Goal: Information Seeking & Learning: Find specific fact

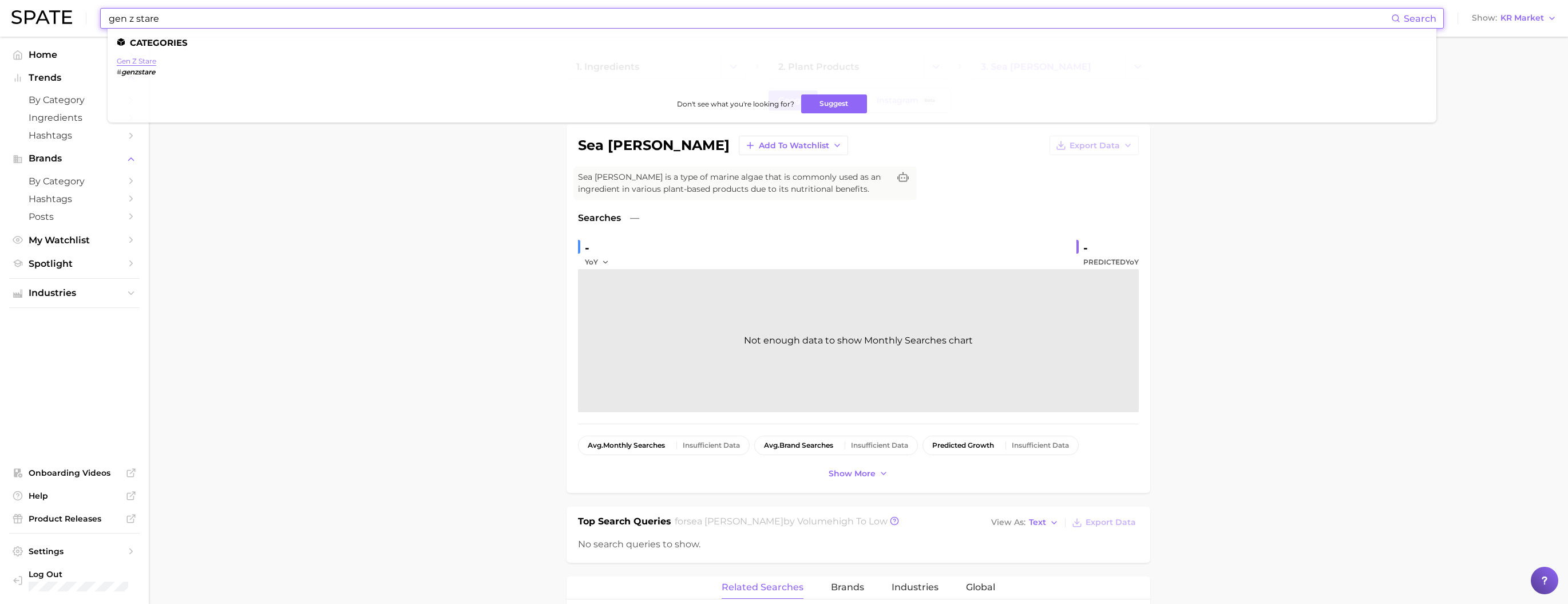
type input "gen z stare"
click at [152, 62] on link "gen z stare" at bounding box center [136, 60] width 40 height 9
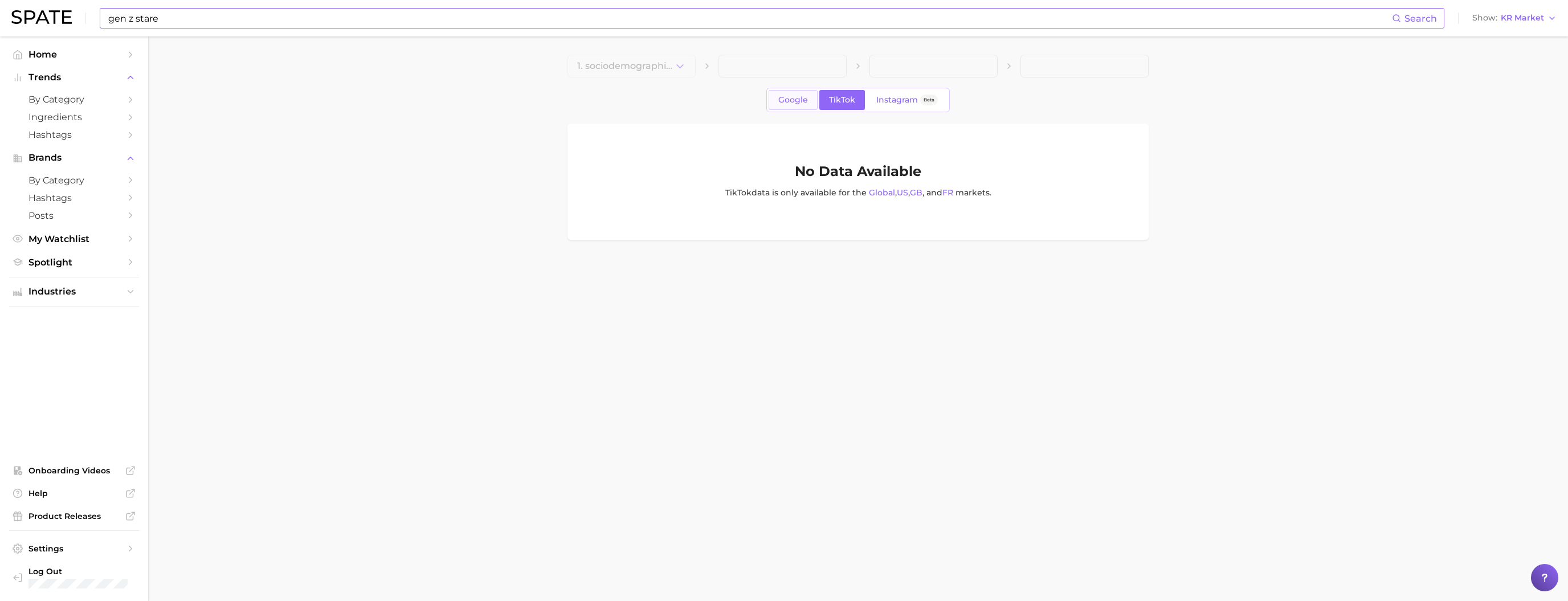
click at [797, 109] on link "Google" at bounding box center [793, 100] width 49 height 20
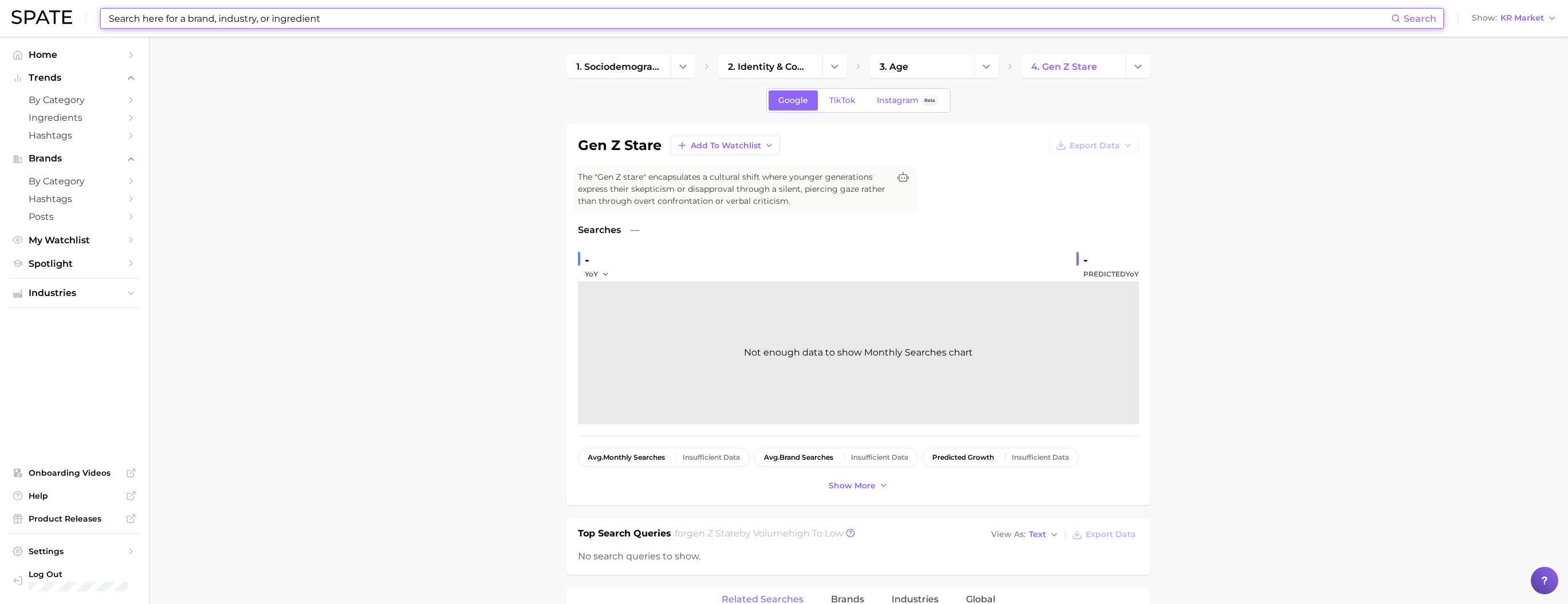
click at [222, 19] on input at bounding box center [750, 18] width 1284 height 20
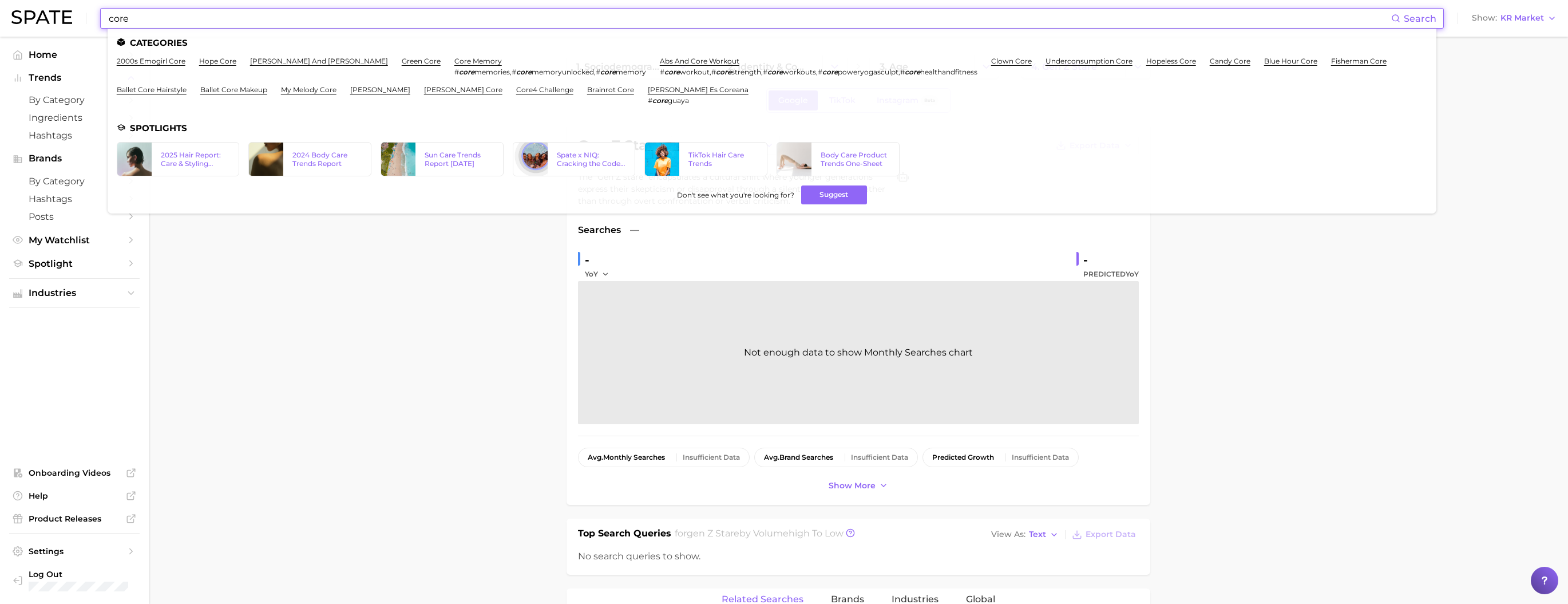
click at [253, 26] on input "core" at bounding box center [750, 18] width 1284 height 20
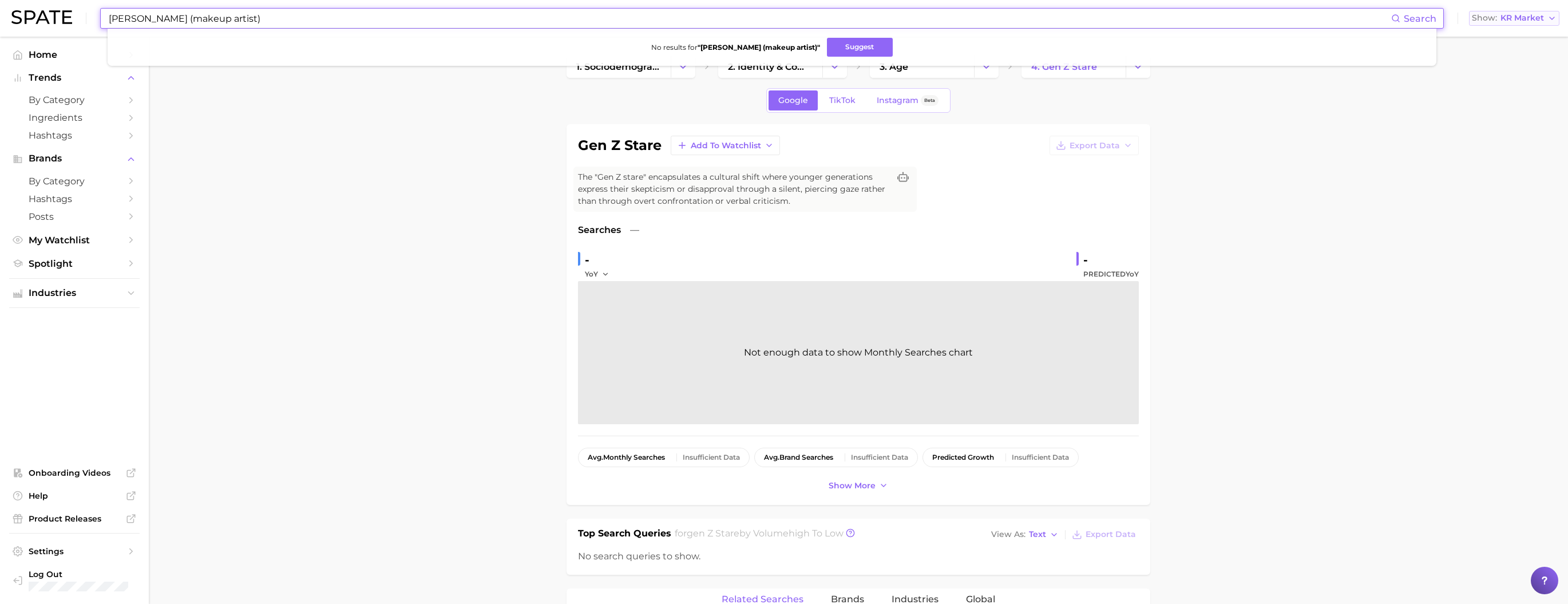
click at [1518, 28] on div "[PERSON_NAME] (makeup artist) Search No results for " [PERSON_NAME] (makeup art…" at bounding box center [784, 18] width 1544 height 37
click at [1516, 20] on span "KR Market" at bounding box center [1522, 18] width 43 height 7
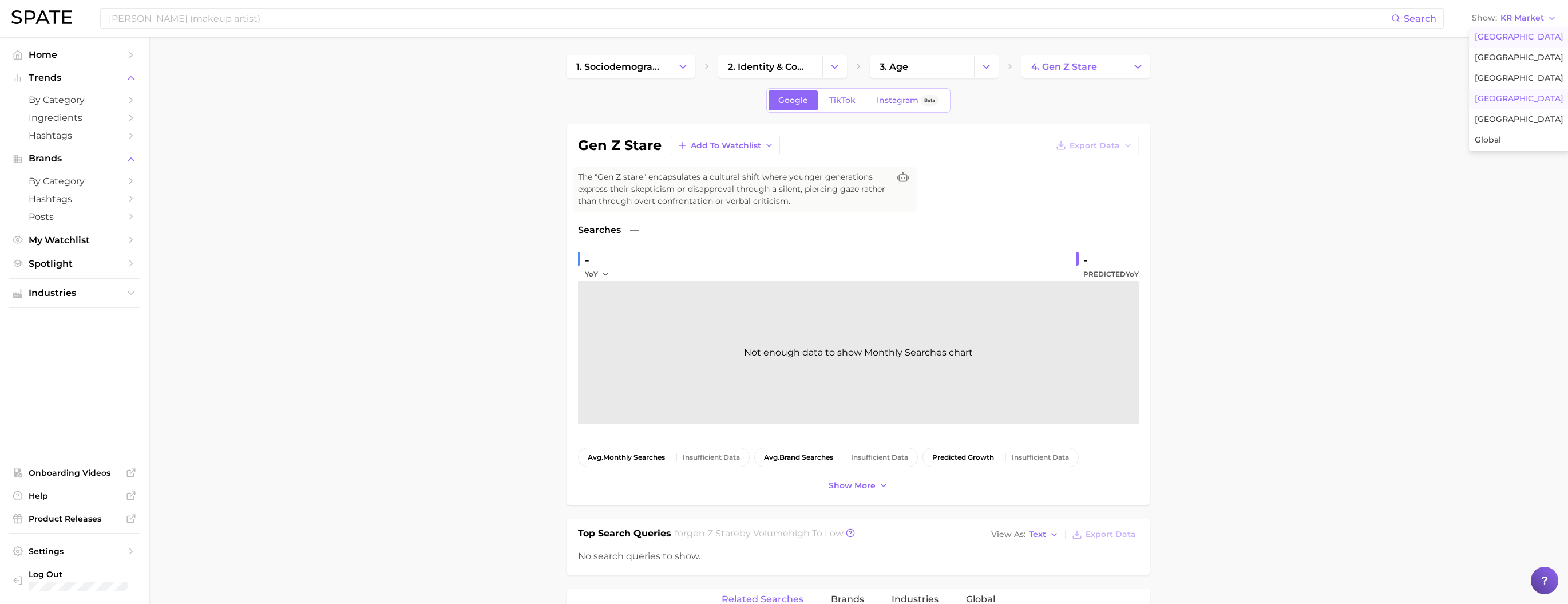
click at [1514, 37] on span "[GEOGRAPHIC_DATA]" at bounding box center [1519, 37] width 89 height 9
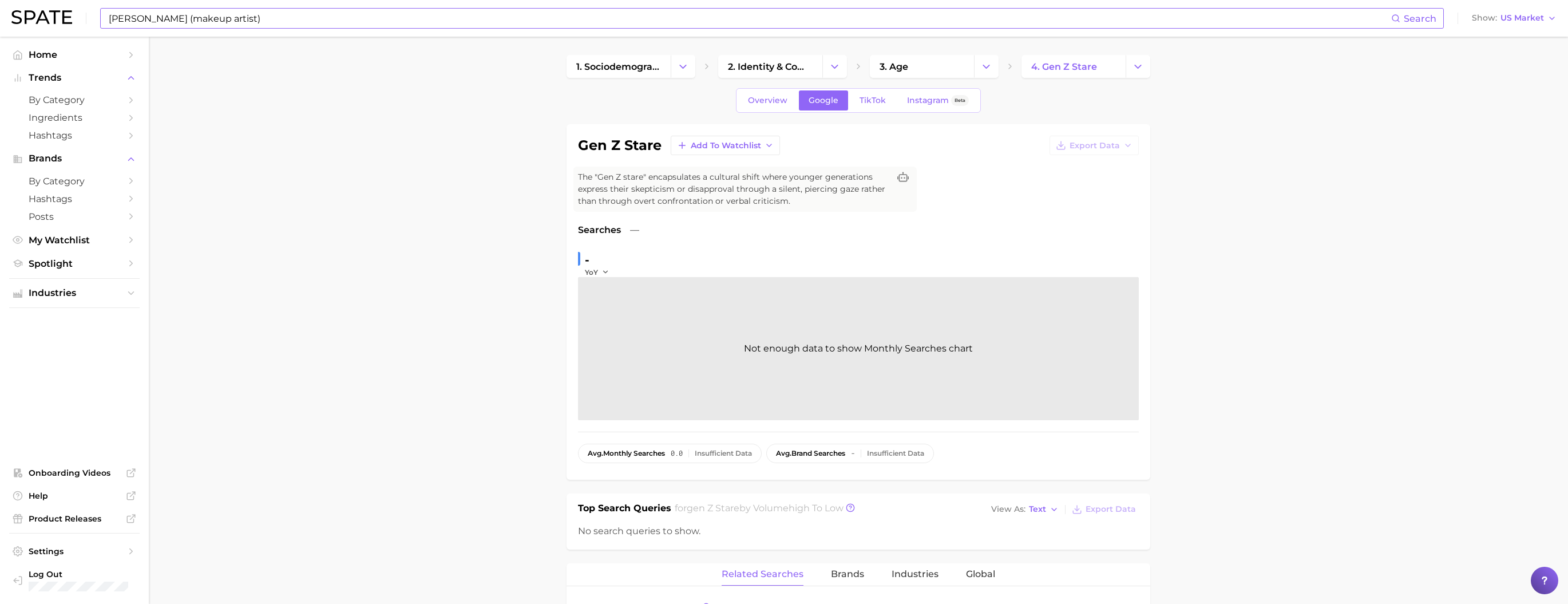
click at [814, 21] on input "[PERSON_NAME] (makeup artist)" at bounding box center [750, 18] width 1284 height 20
click at [840, 55] on button "Suggest" at bounding box center [860, 47] width 66 height 19
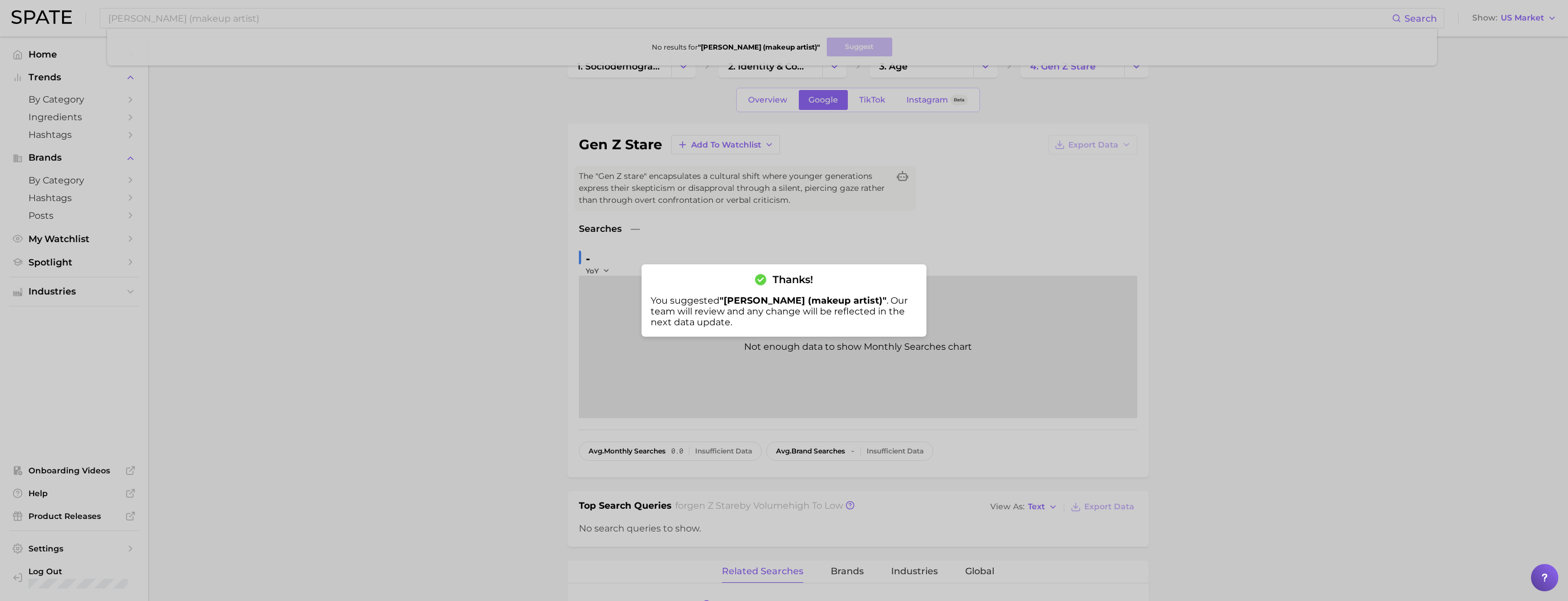
click at [237, 17] on div at bounding box center [784, 300] width 1568 height 601
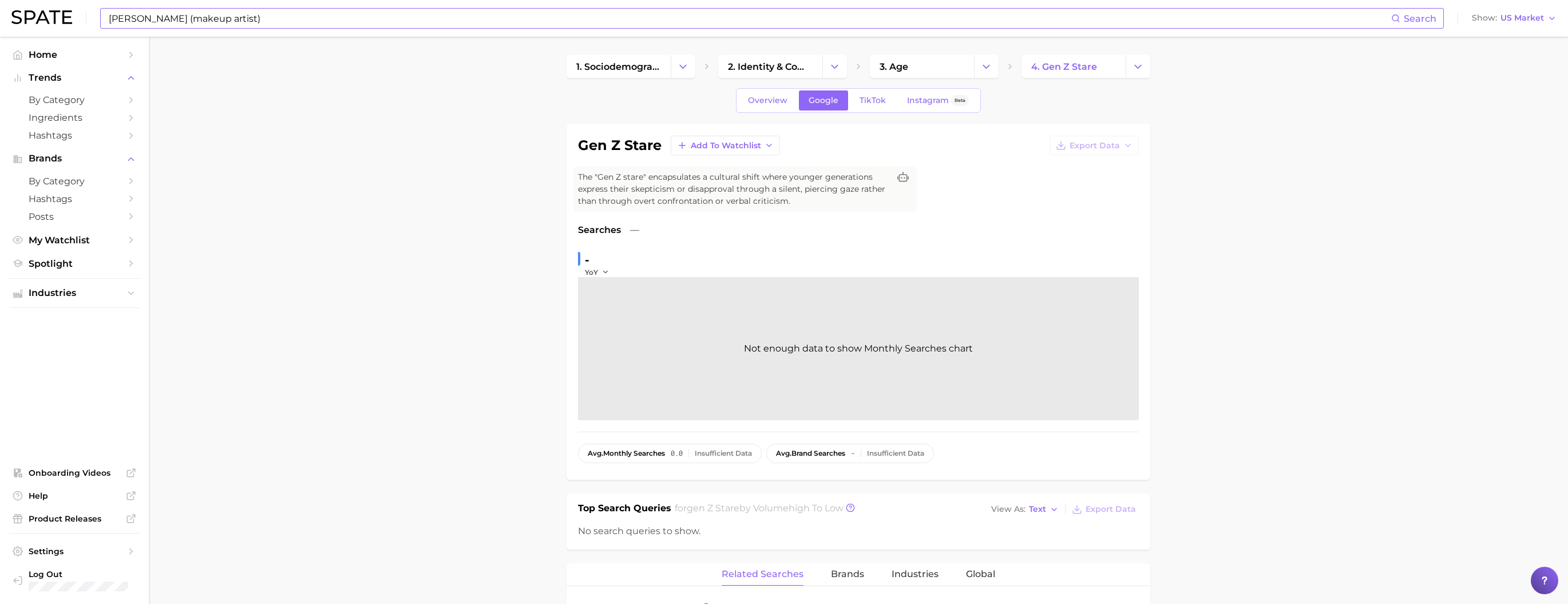
click at [239, 17] on input "[PERSON_NAME] (makeup artist)" at bounding box center [750, 18] width 1284 height 20
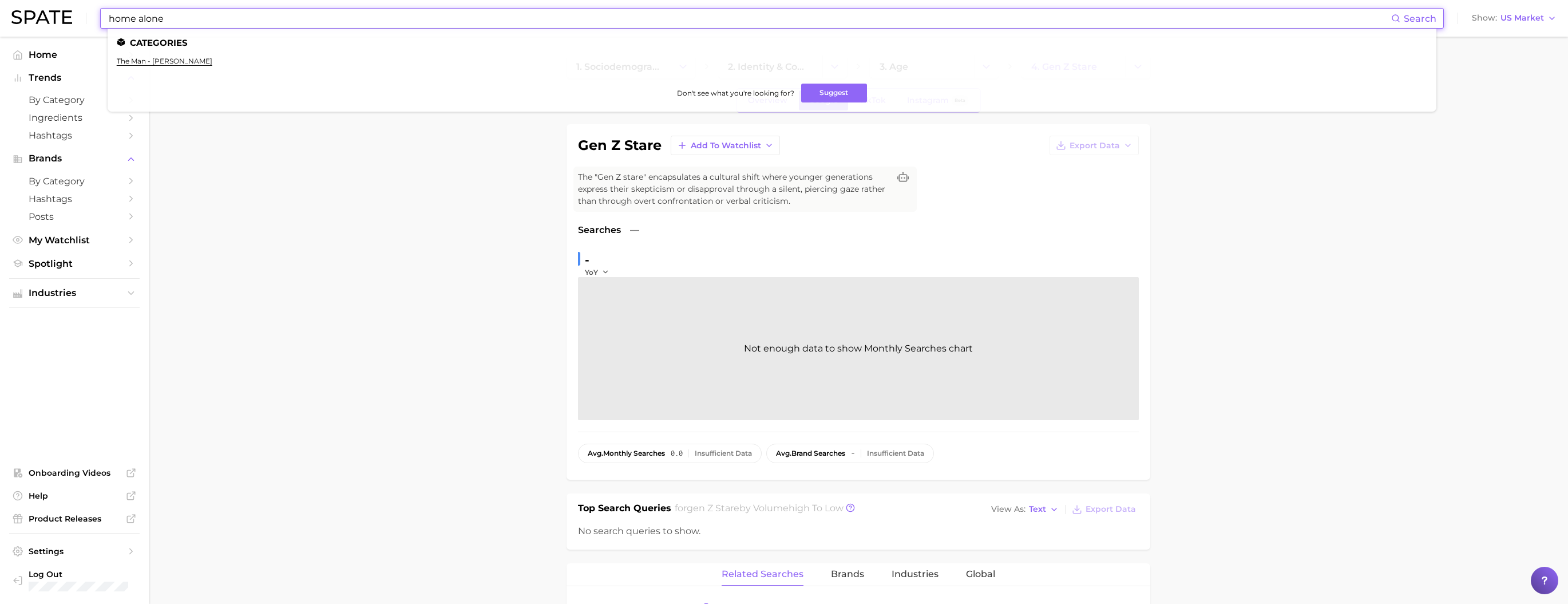
type input "home alone"
